Goal: Submit feedback/report problem: Submit feedback/report problem

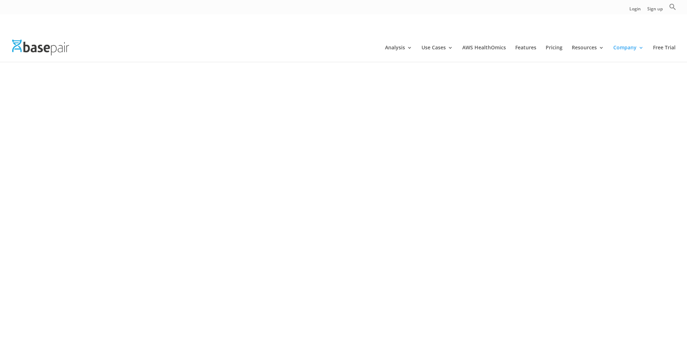
scroll to position [1196, 0]
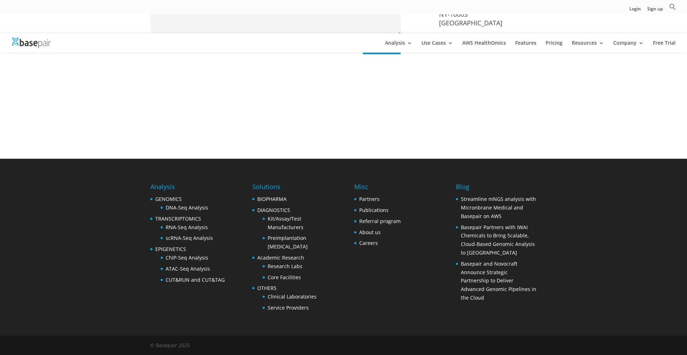
type input "[PERSON_NAME]"
type input "[PERSON_NAME][EMAIL_ADDRESS][DOMAIN_NAME]"
type textarea "Hey! Just launched Punave — an AI-powered sales platform with unlimited lead ge…"
click at [0, 0] on span "Search Button" at bounding box center [0, 0] width 0 height 0
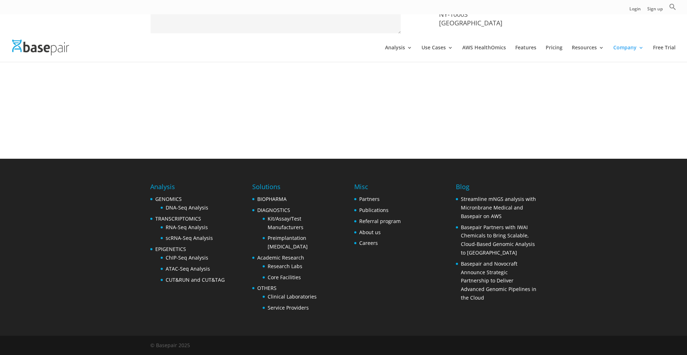
scroll to position [441, 0]
